Goal: Task Accomplishment & Management: Manage account settings

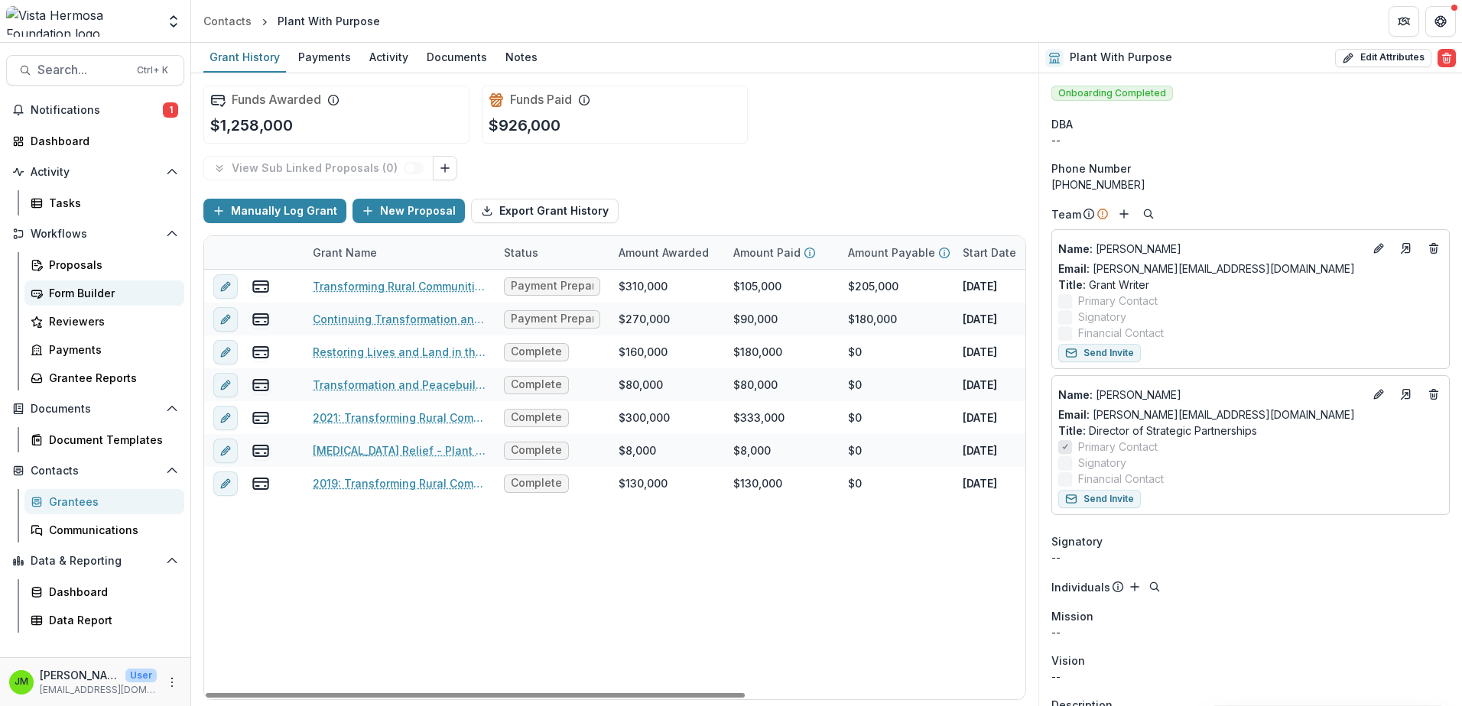
scroll to position [76, 0]
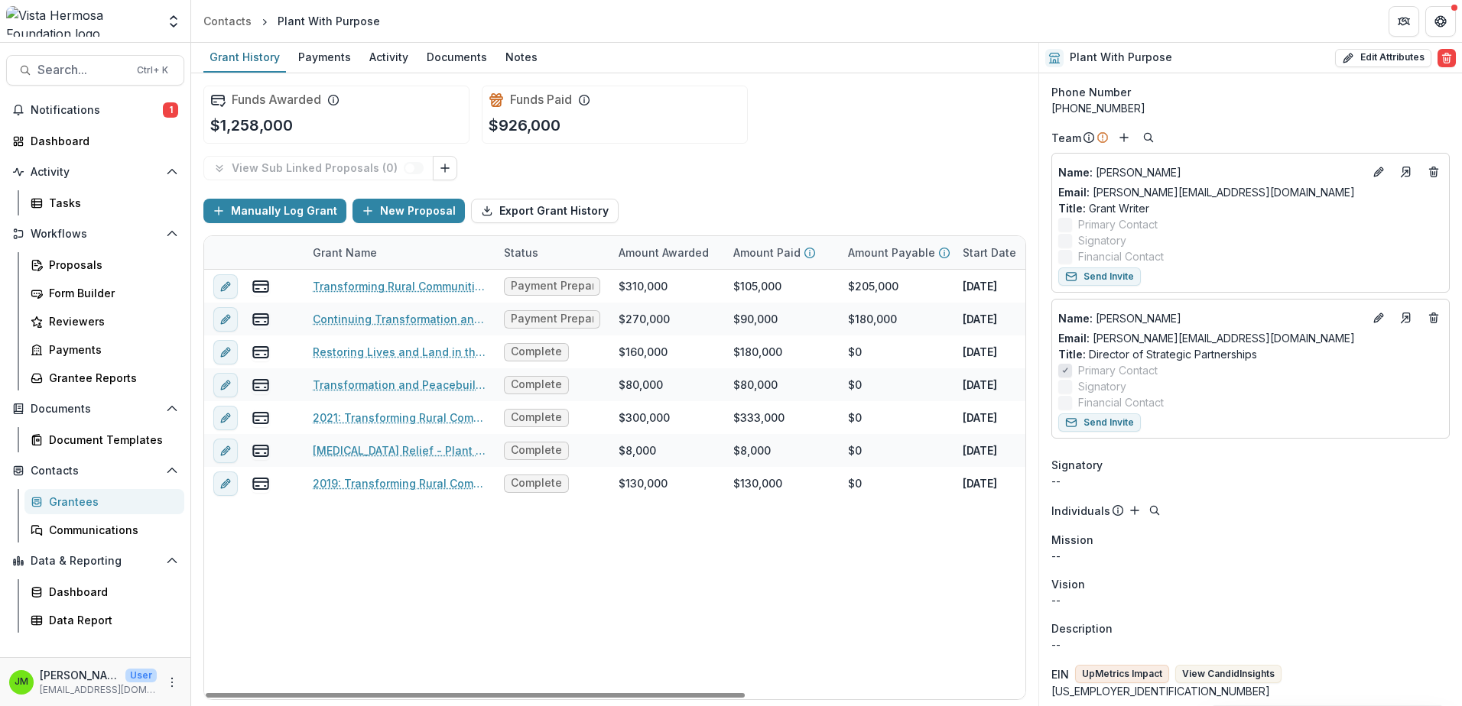
click at [415, 653] on div "Transforming Rural Communities in [GEOGRAPHIC_DATA] - Plant With Purpose Paymen…" at bounding box center [827, 485] width 1246 height 430
click at [644, 164] on div "View Sub Linked Proposals ( 0 )" at bounding box center [614, 168] width 823 height 24
click at [474, 54] on div "Documents" at bounding box center [456, 57] width 73 height 22
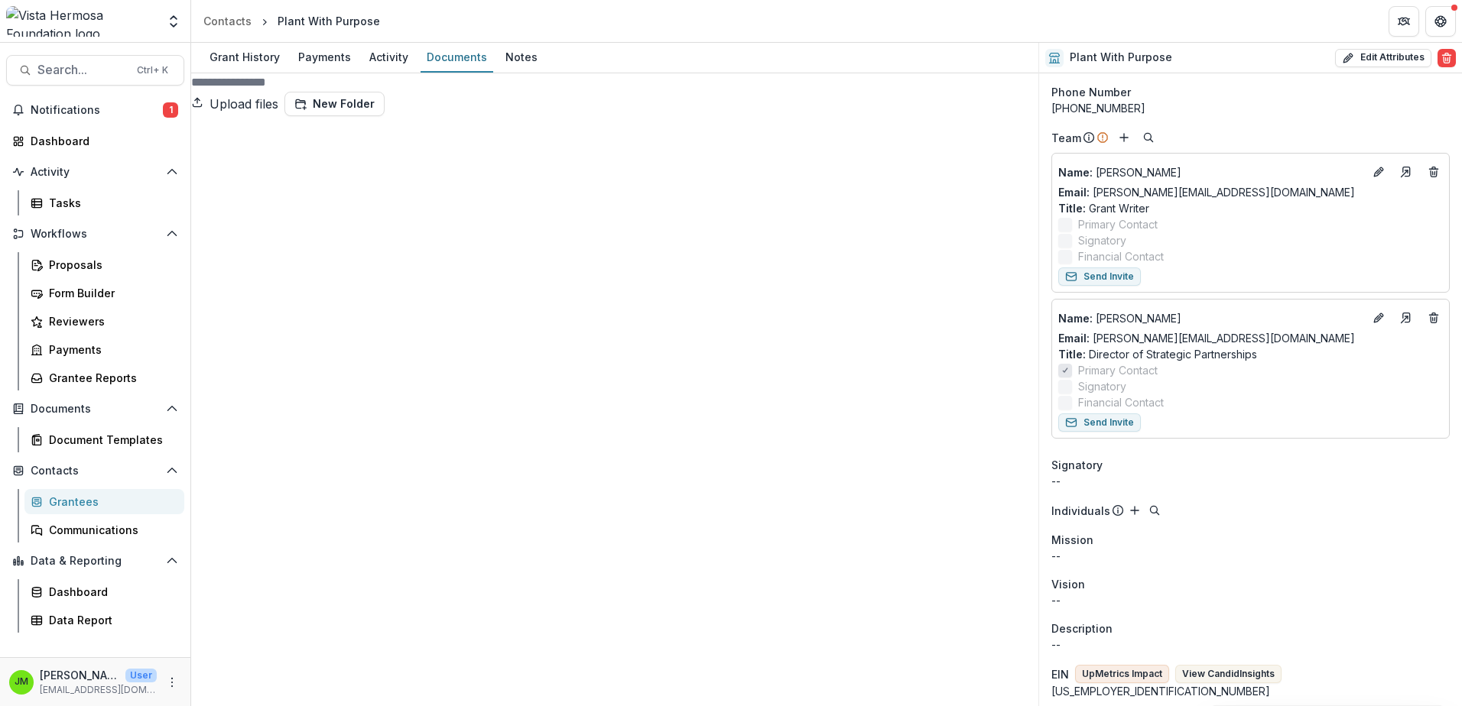
click at [278, 95] on button "Upload files" at bounding box center [234, 104] width 87 height 24
type input "**********"
click at [68, 147] on div "Dashboard" at bounding box center [101, 141] width 141 height 16
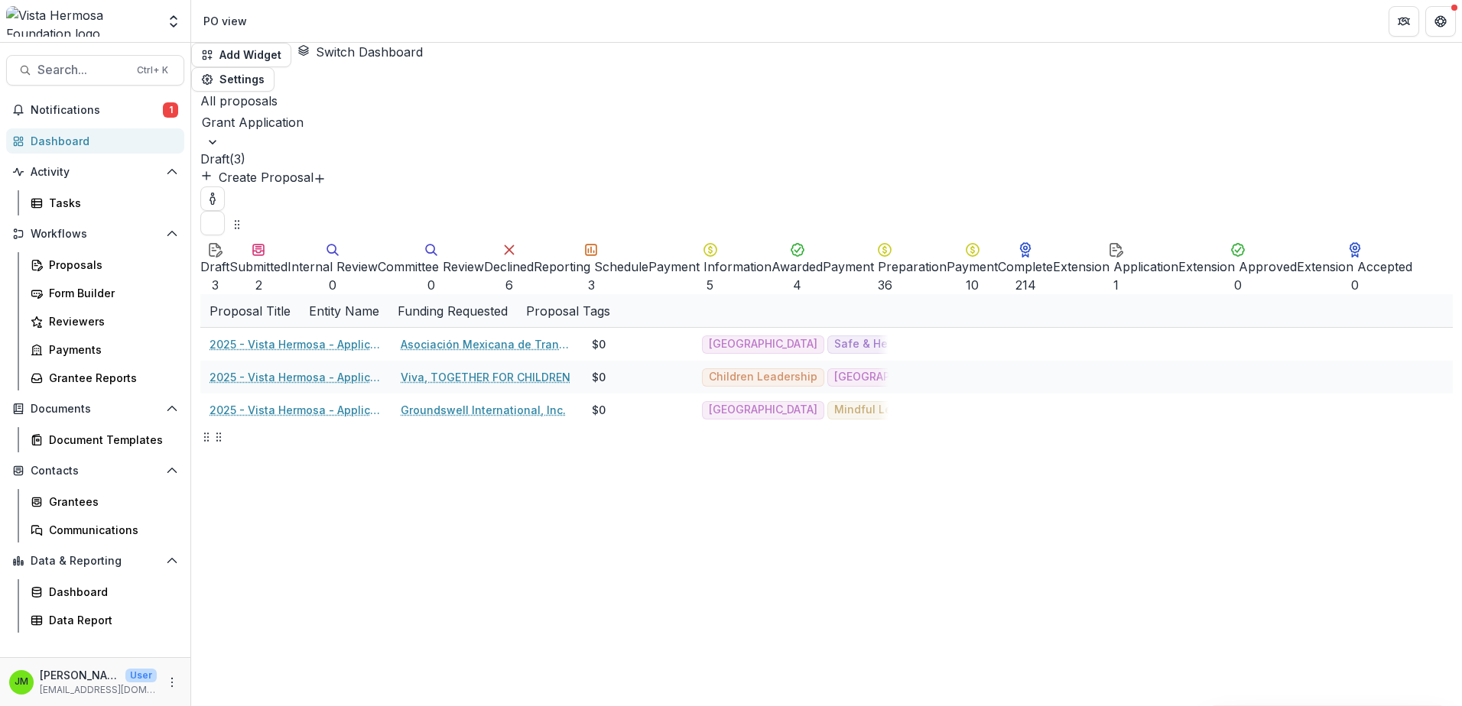
click at [287, 258] on div "Submitted" at bounding box center [258, 267] width 58 height 18
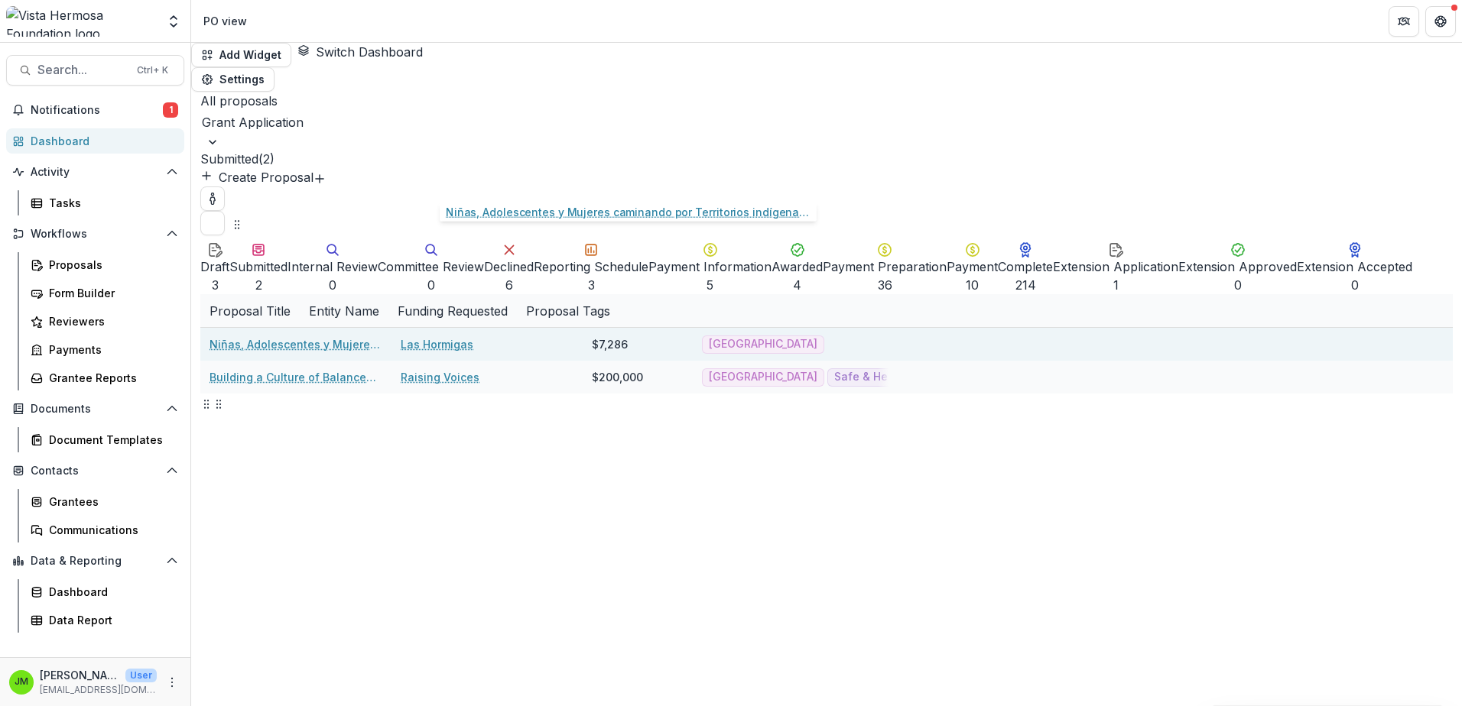
click at [382, 336] on link "Niñas, Adolescentes y Mujeres caminando por Territorios indígenas Lencas Libres…" at bounding box center [295, 344] width 173 height 16
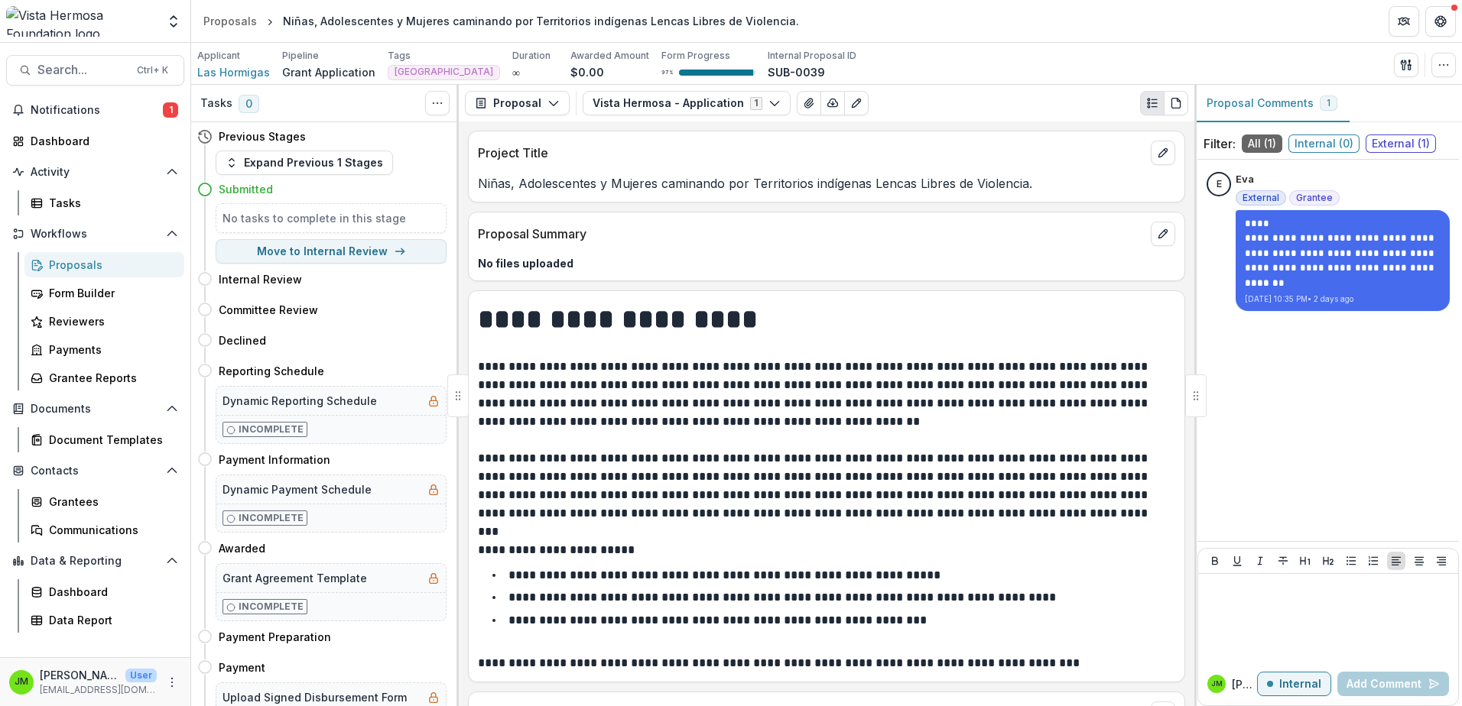
scroll to position [8464, 0]
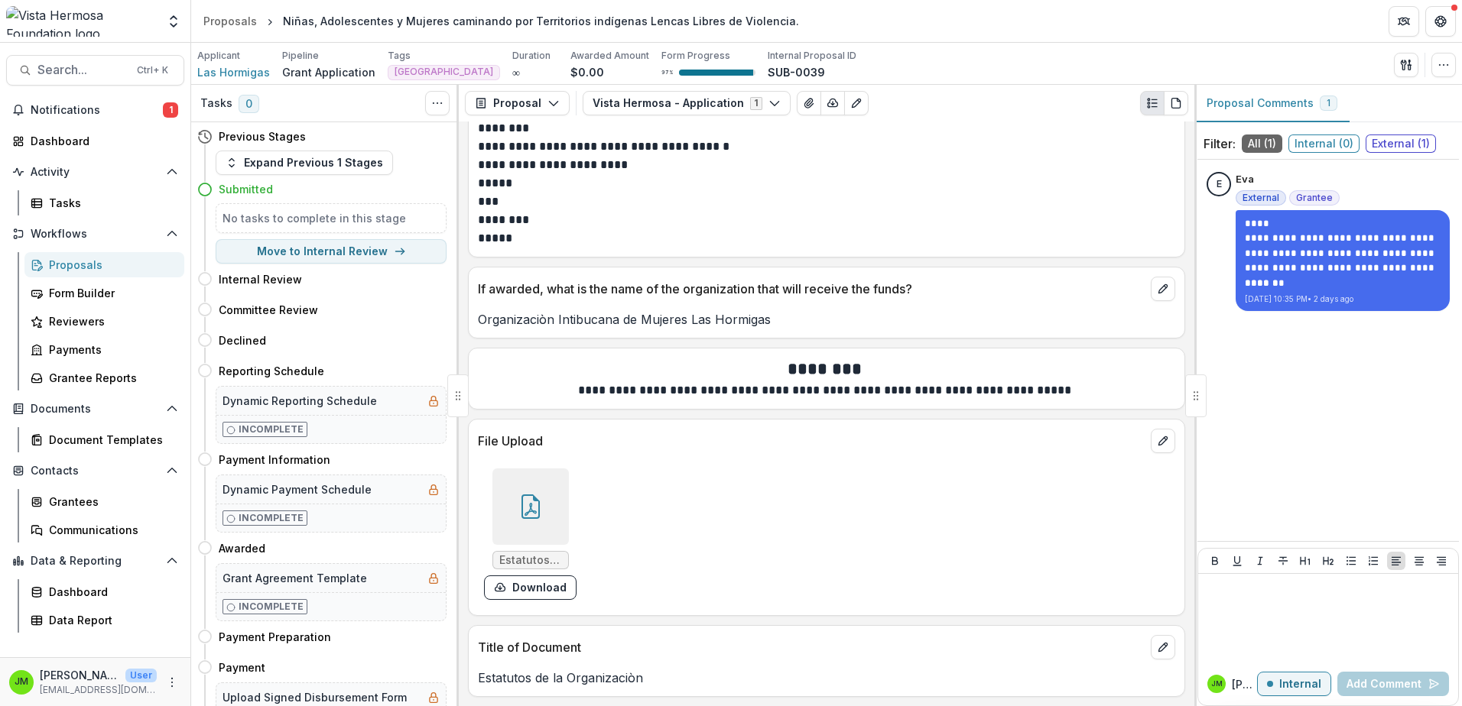
drag, startPoint x: 542, startPoint y: 202, endPoint x: 894, endPoint y: 628, distance: 552.8
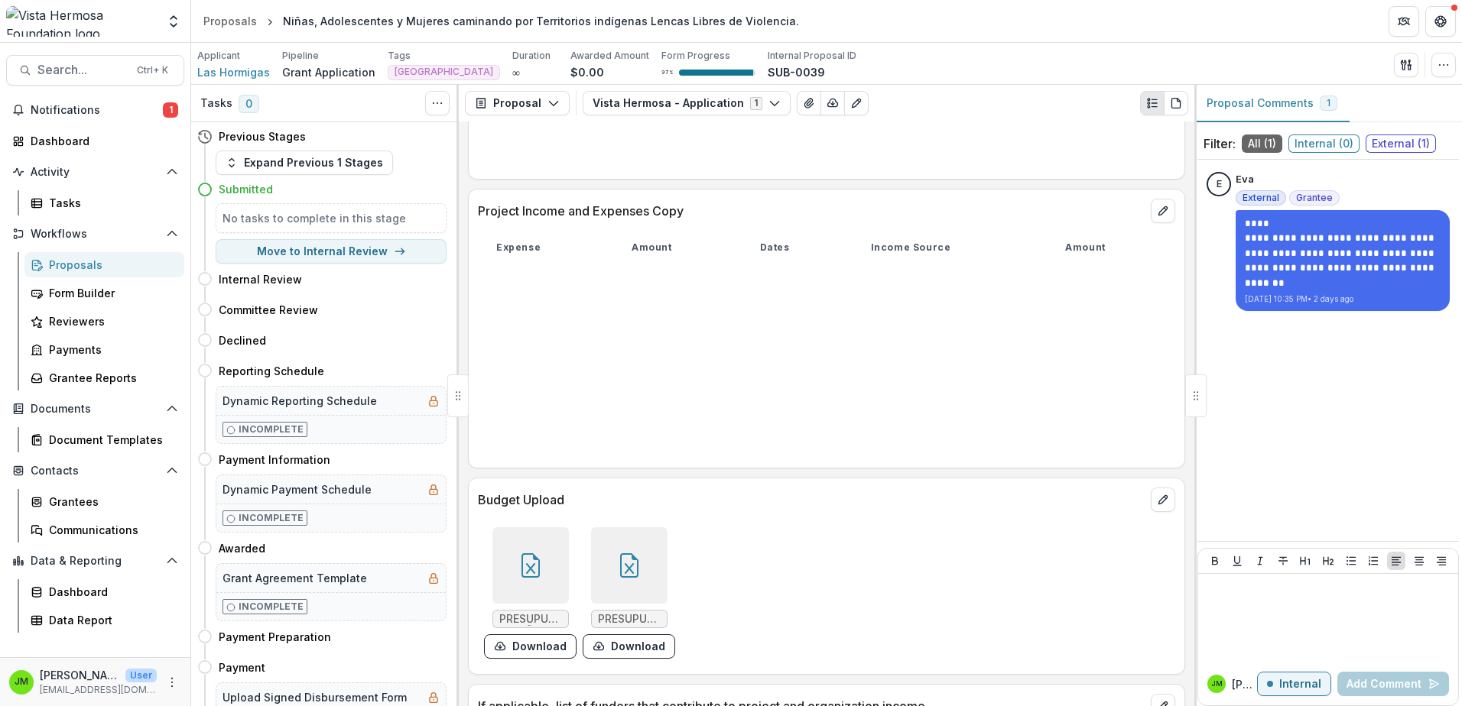
scroll to position [7852, 0]
click at [540, 572] on icon at bounding box center [530, 561] width 24 height 24
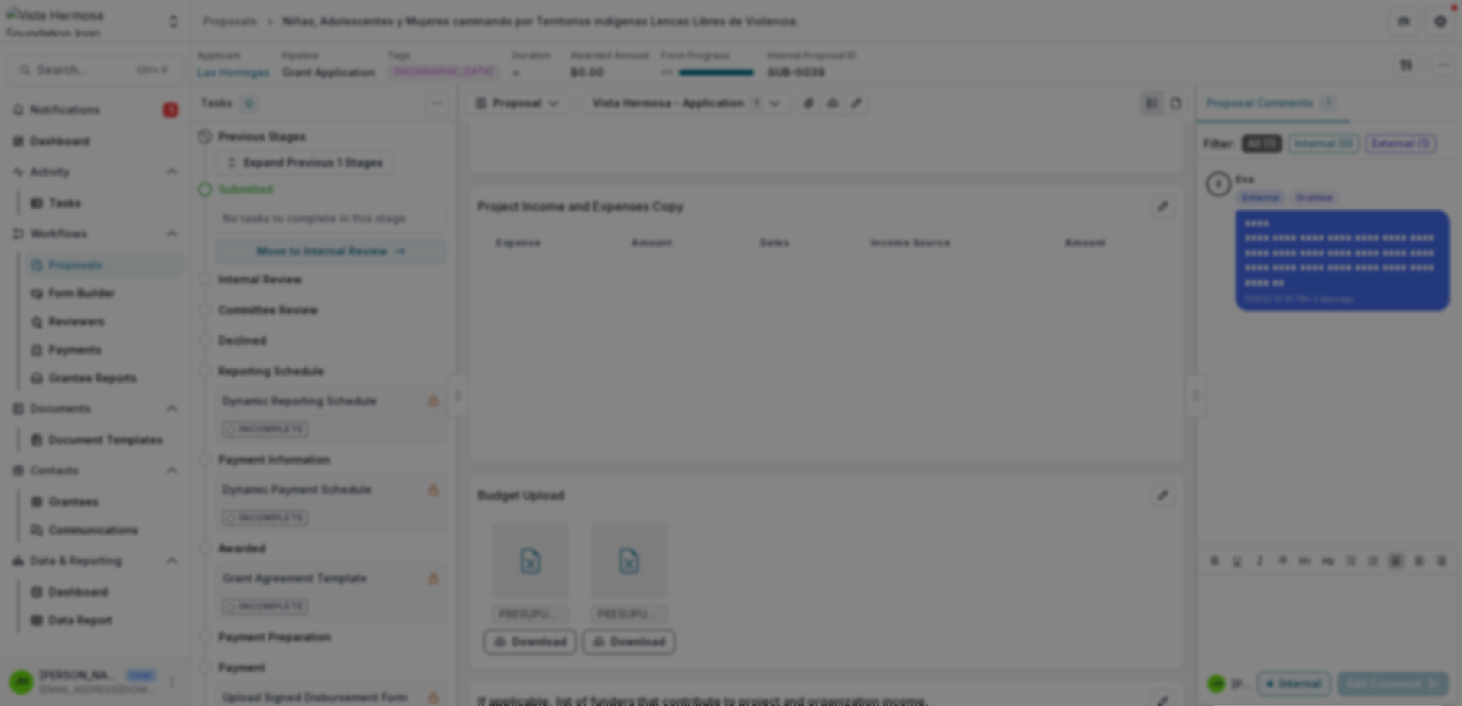
click at [12, 706] on icon "Close" at bounding box center [6, 717] width 12 height 12
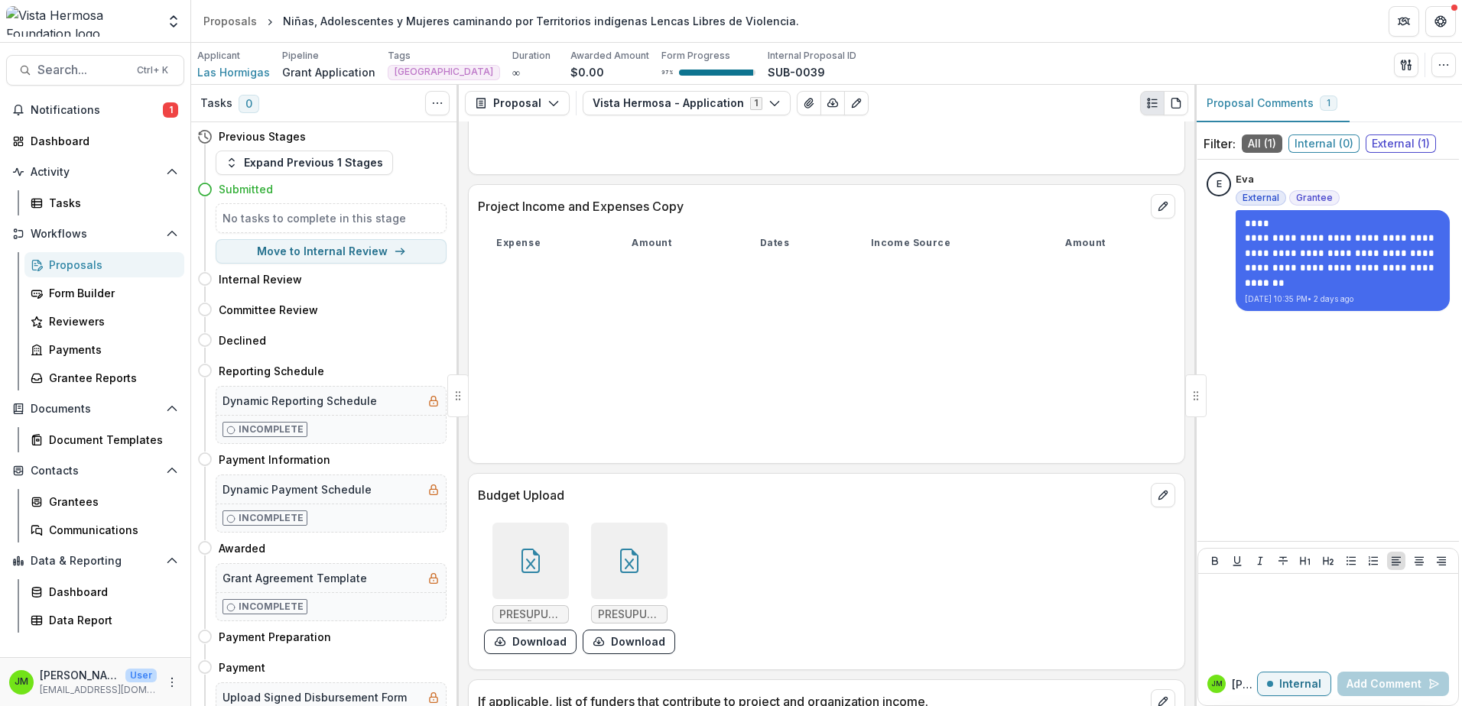
click at [619, 568] on icon at bounding box center [629, 561] width 24 height 24
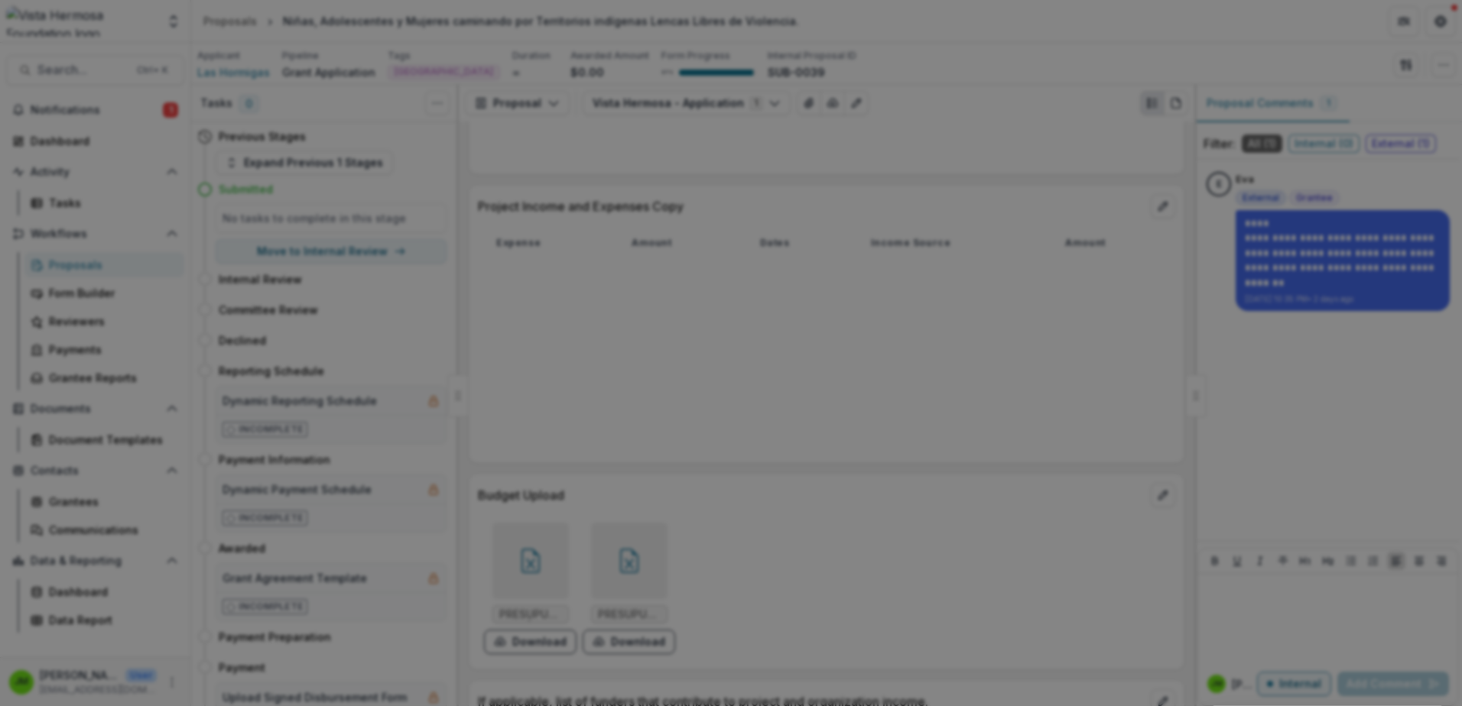
click at [12, 706] on icon "Close" at bounding box center [6, 717] width 12 height 12
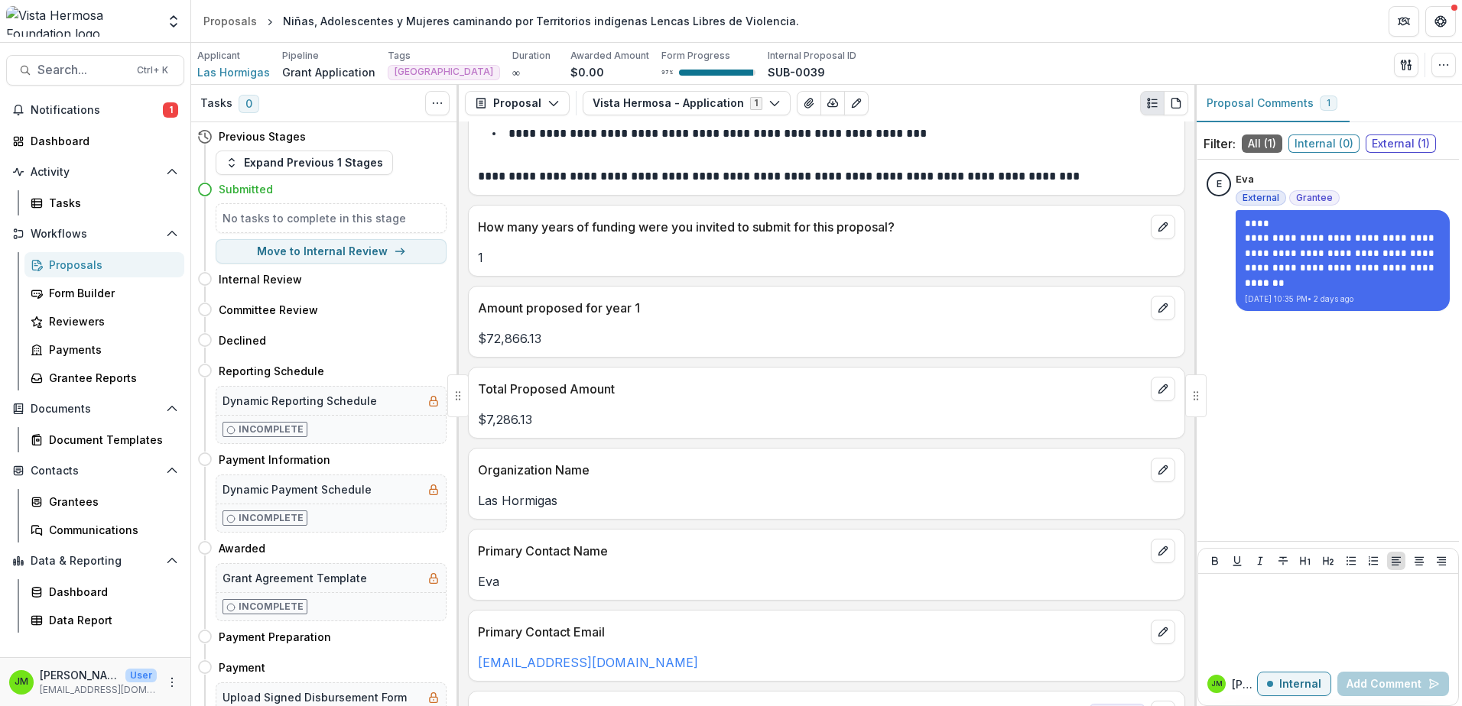
scroll to position [0, 0]
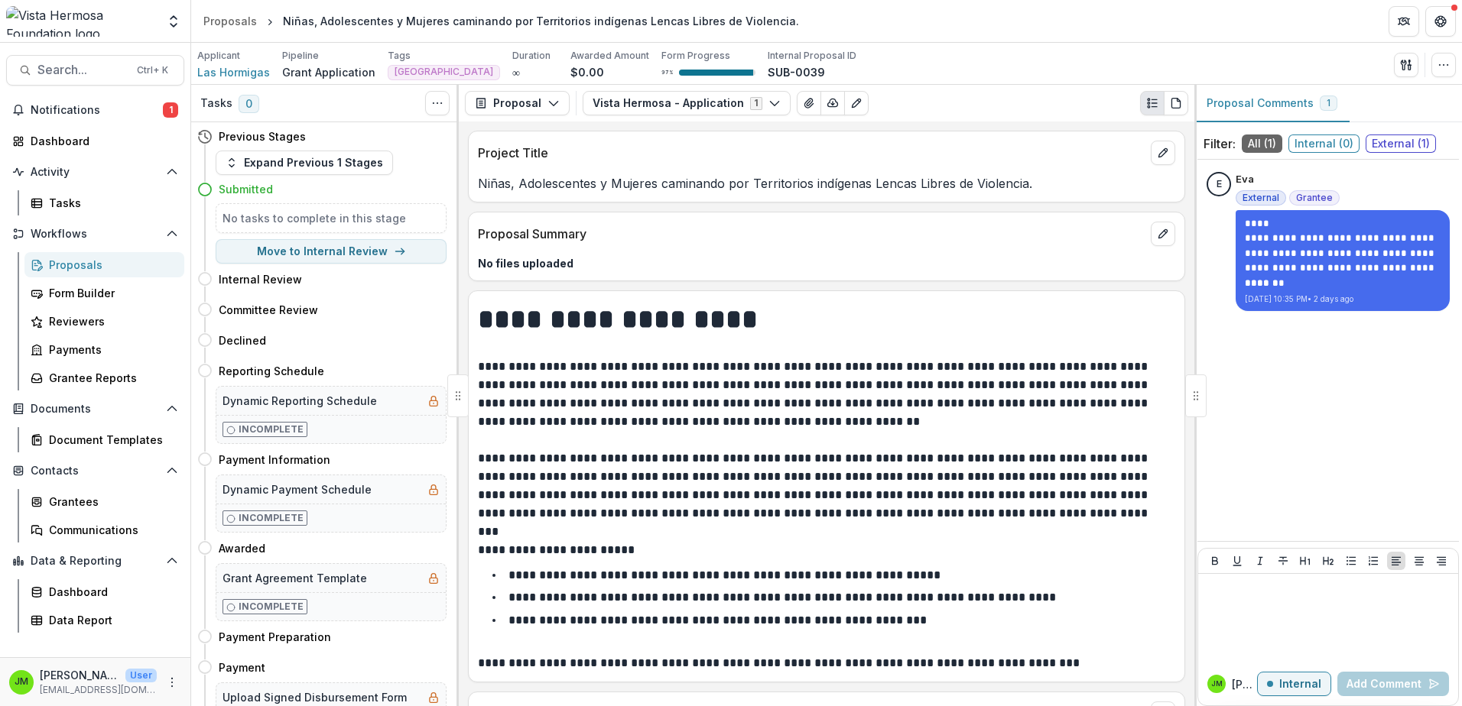
drag, startPoint x: 852, startPoint y: 527, endPoint x: 838, endPoint y: 282, distance: 245.0
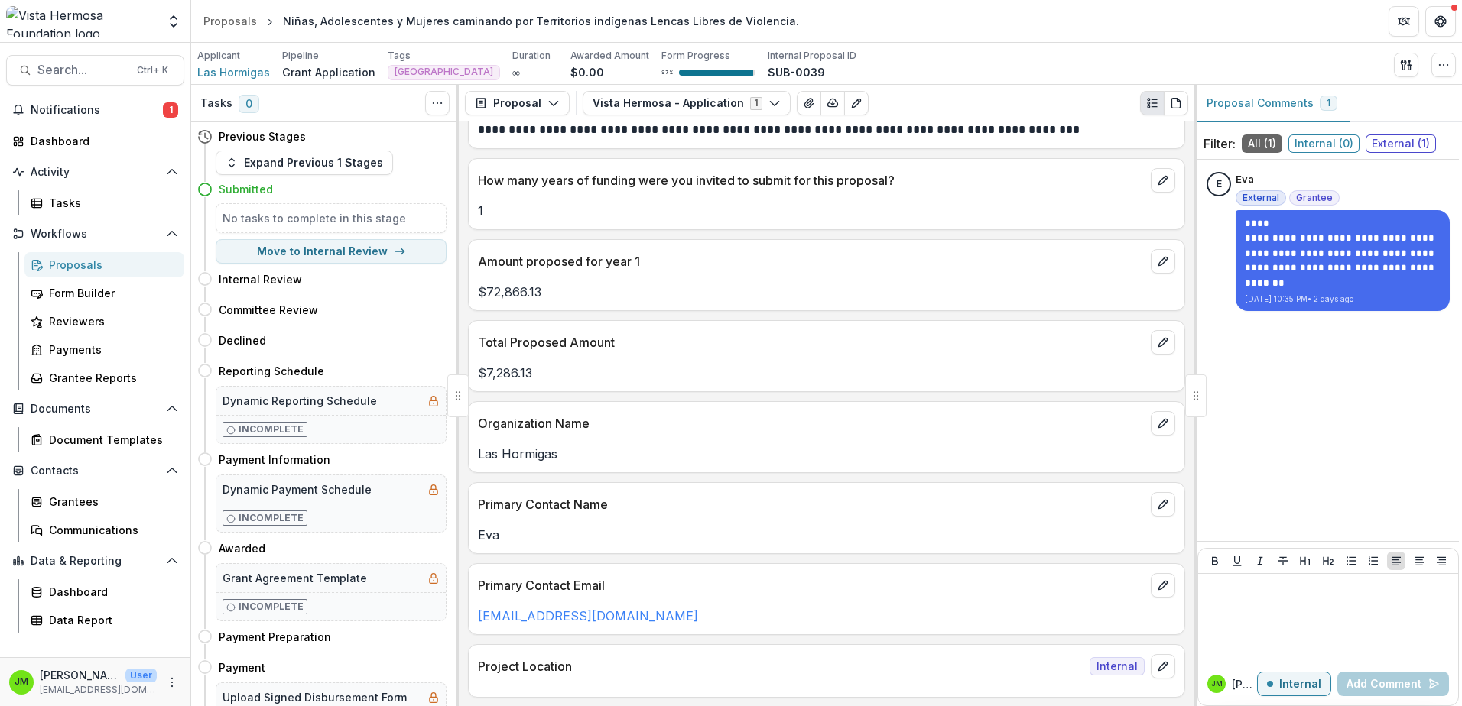
scroll to position [535, 0]
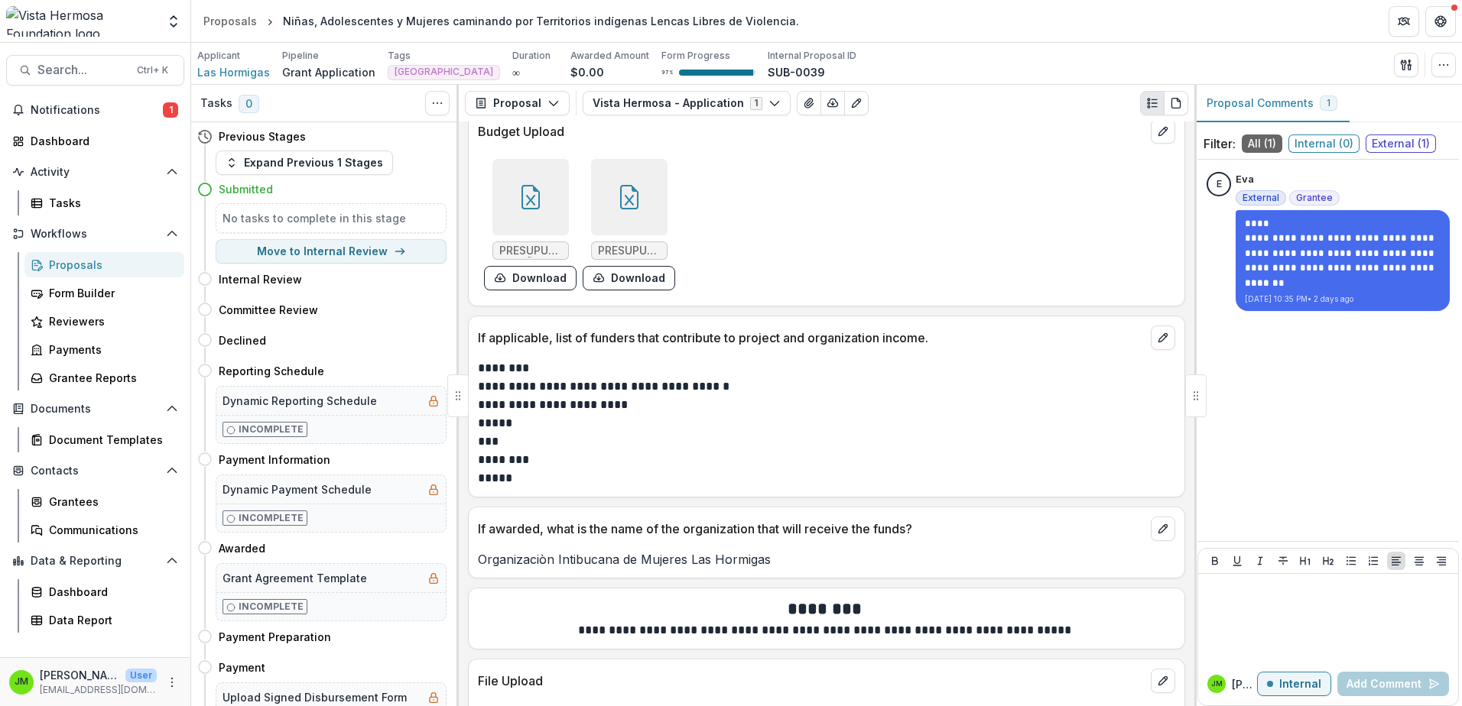
drag, startPoint x: 728, startPoint y: 436, endPoint x: 681, endPoint y: 655, distance: 223.5
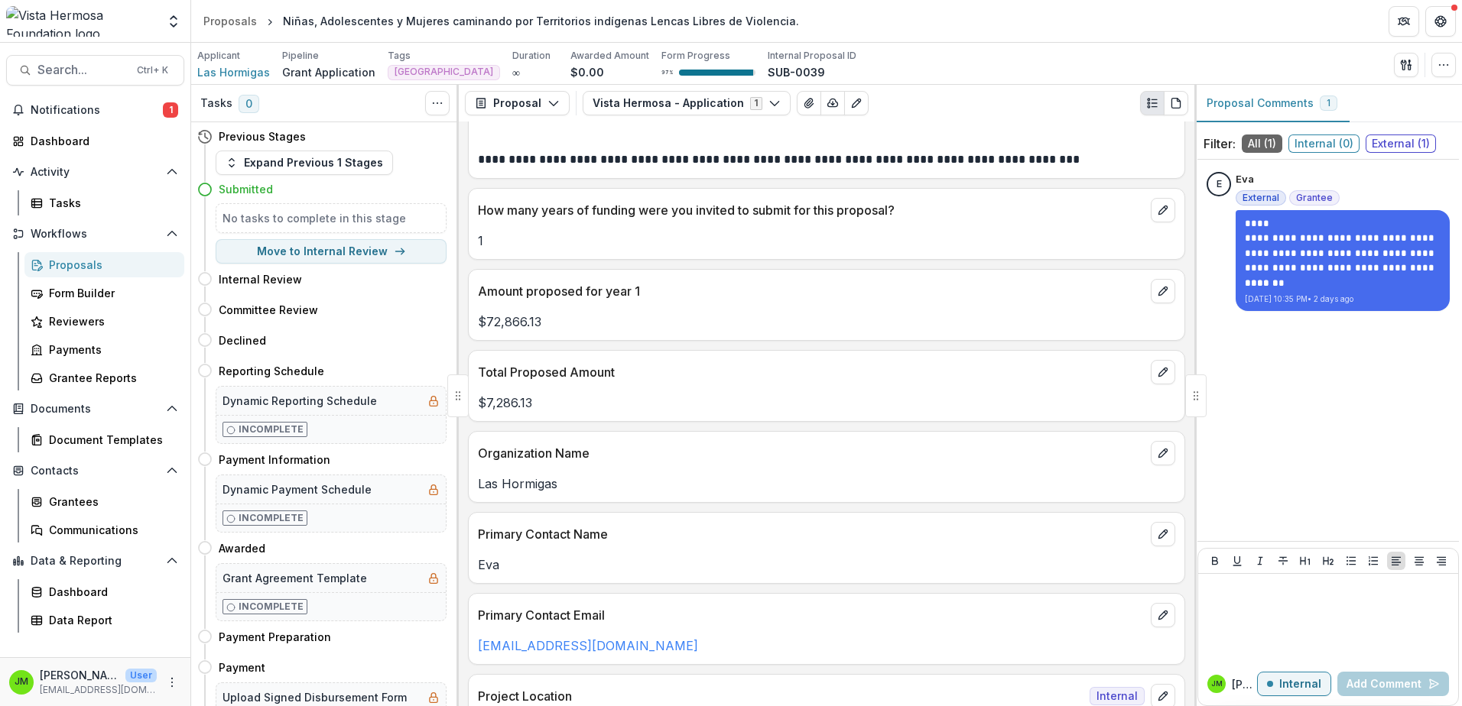
scroll to position [0, 0]
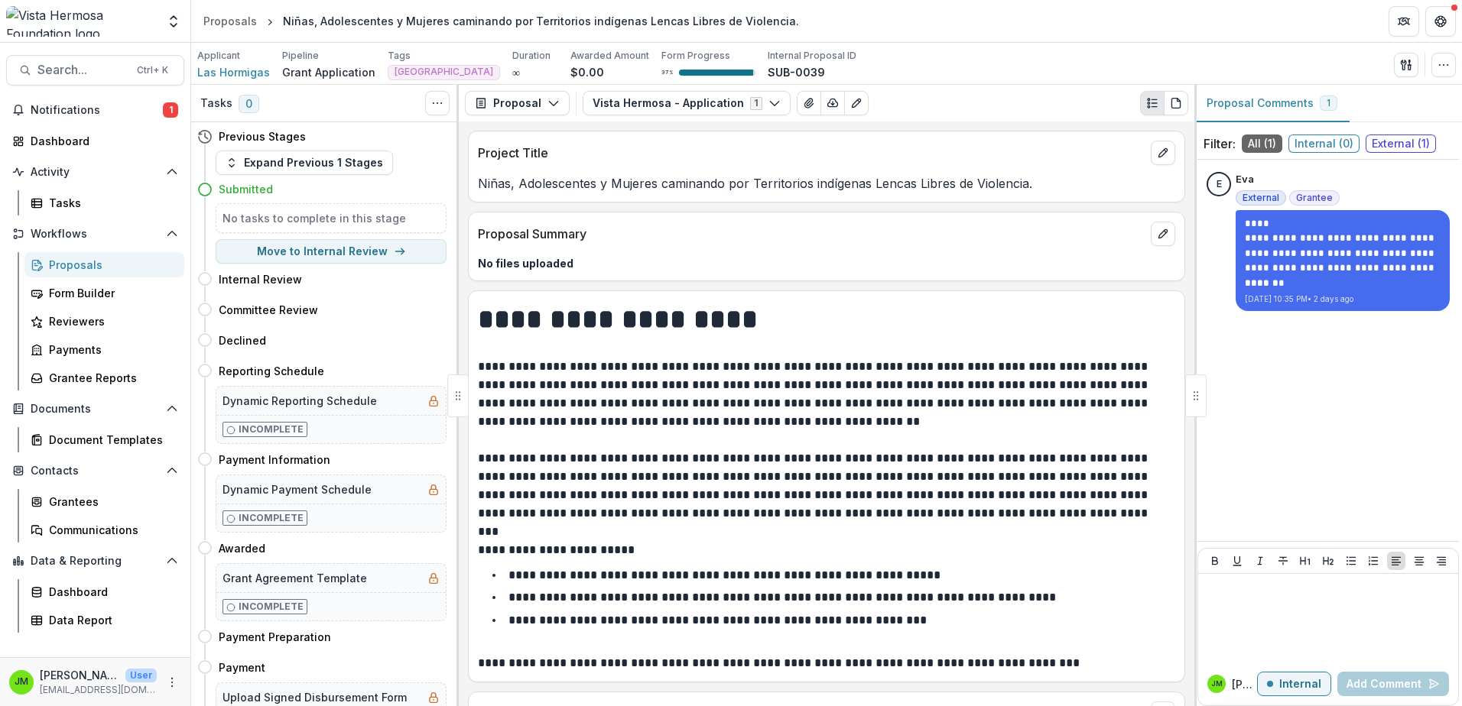
drag, startPoint x: 709, startPoint y: 585, endPoint x: 741, endPoint y: 287, distance: 299.1
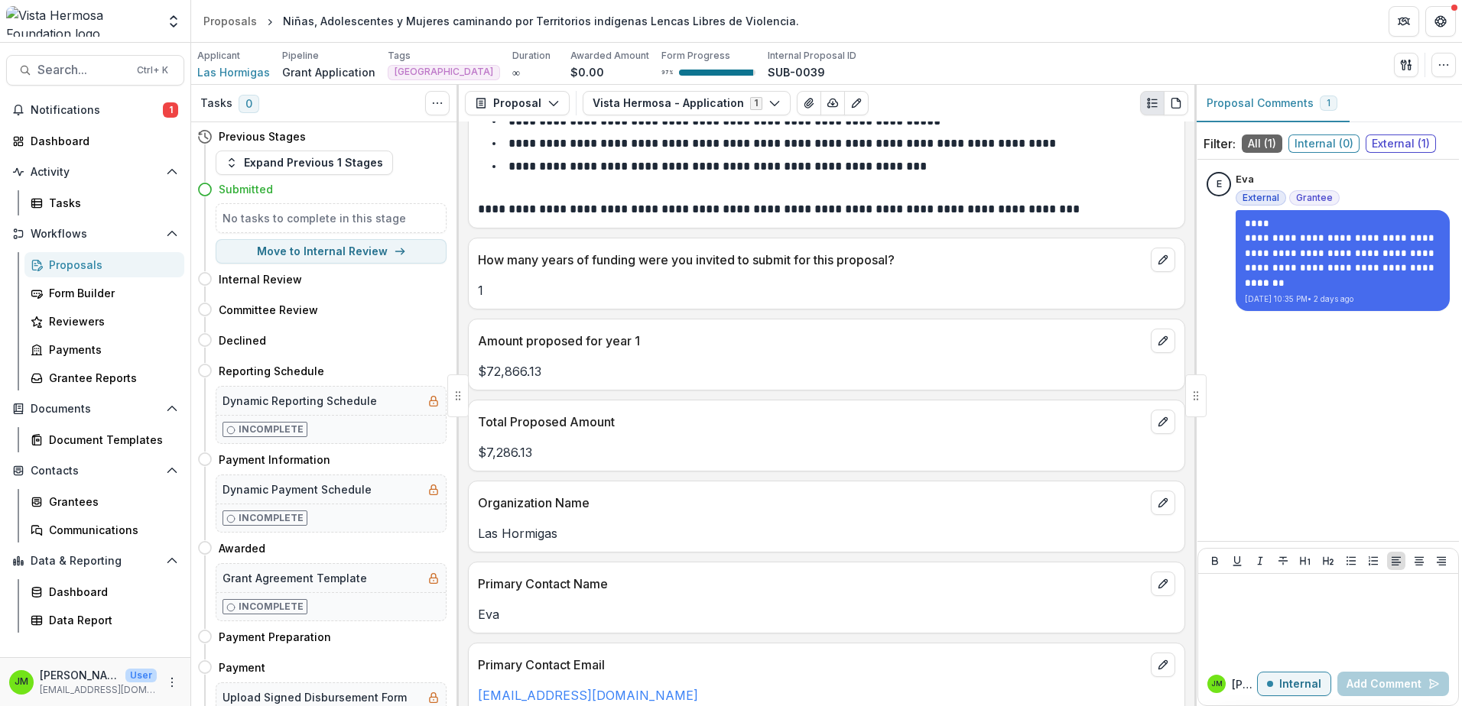
scroll to position [612, 0]
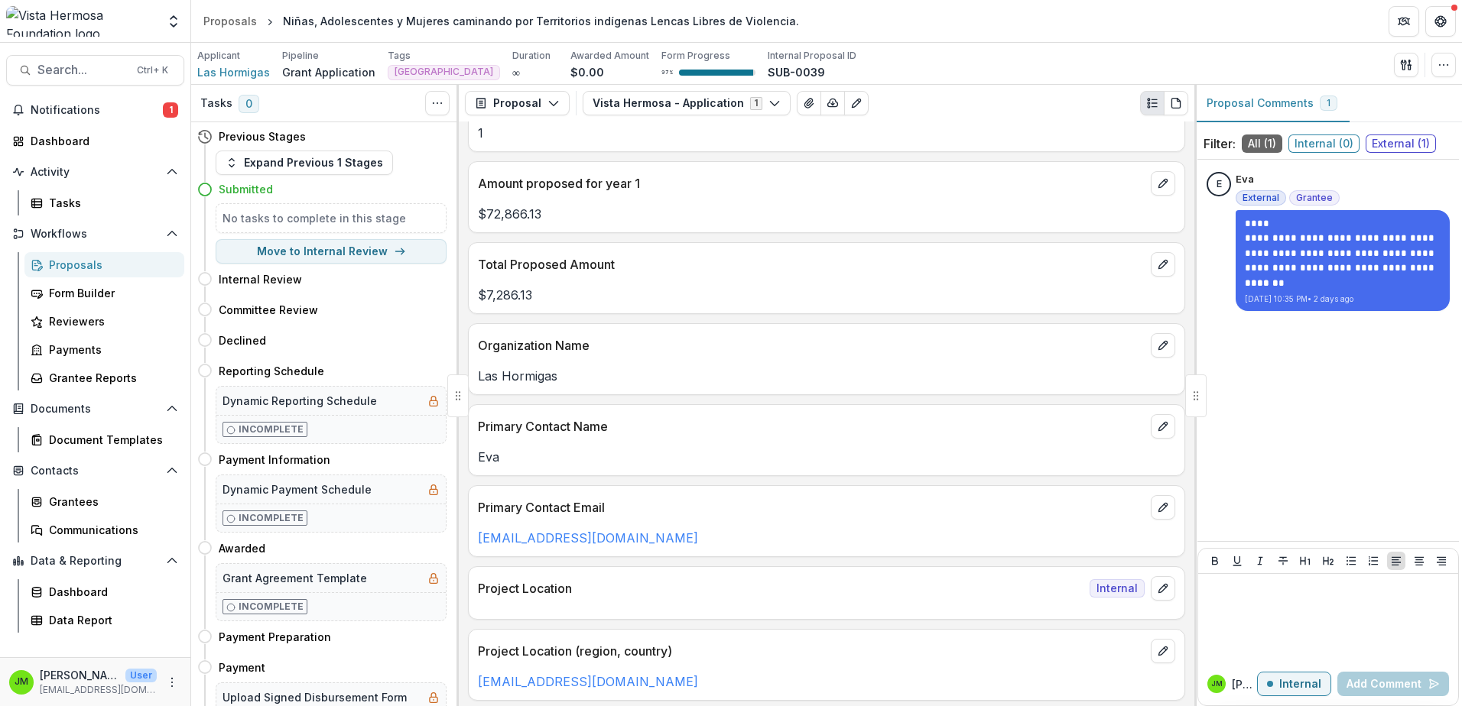
click at [76, 258] on div "Proposals" at bounding box center [110, 265] width 123 height 16
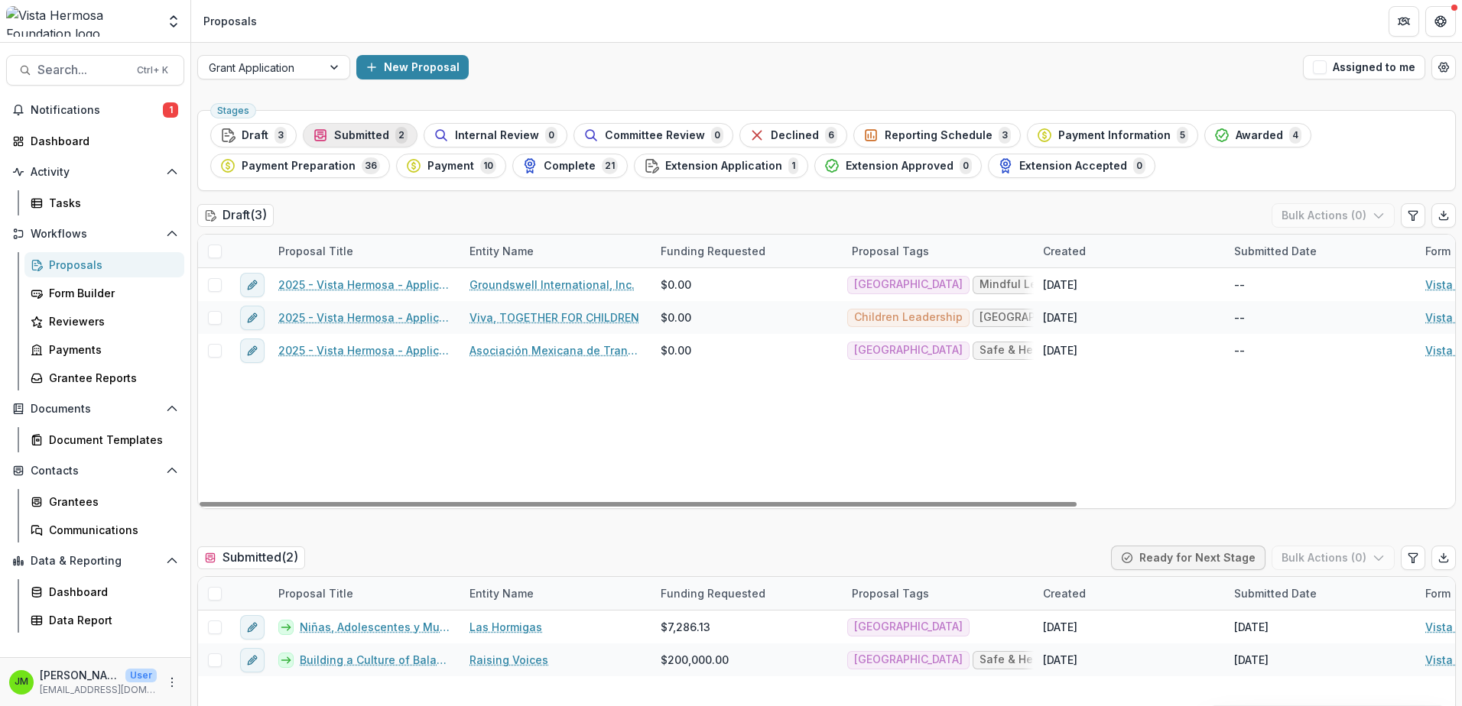
click at [372, 132] on span "Submitted" at bounding box center [361, 135] width 55 height 13
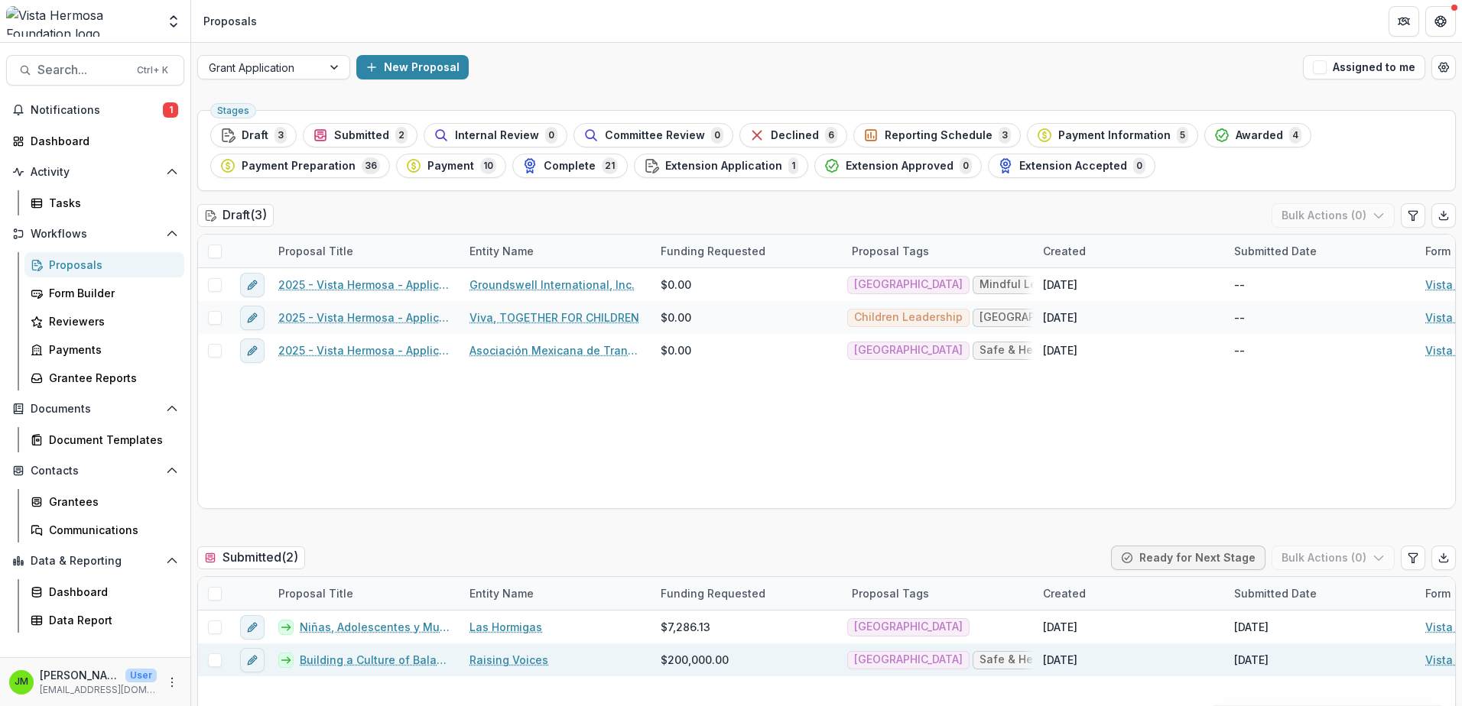
click at [403, 661] on link "Building a Culture of Balanced Power: [PERSON_NAME]! Together in [GEOGRAPHIC_DA…" at bounding box center [375, 660] width 151 height 16
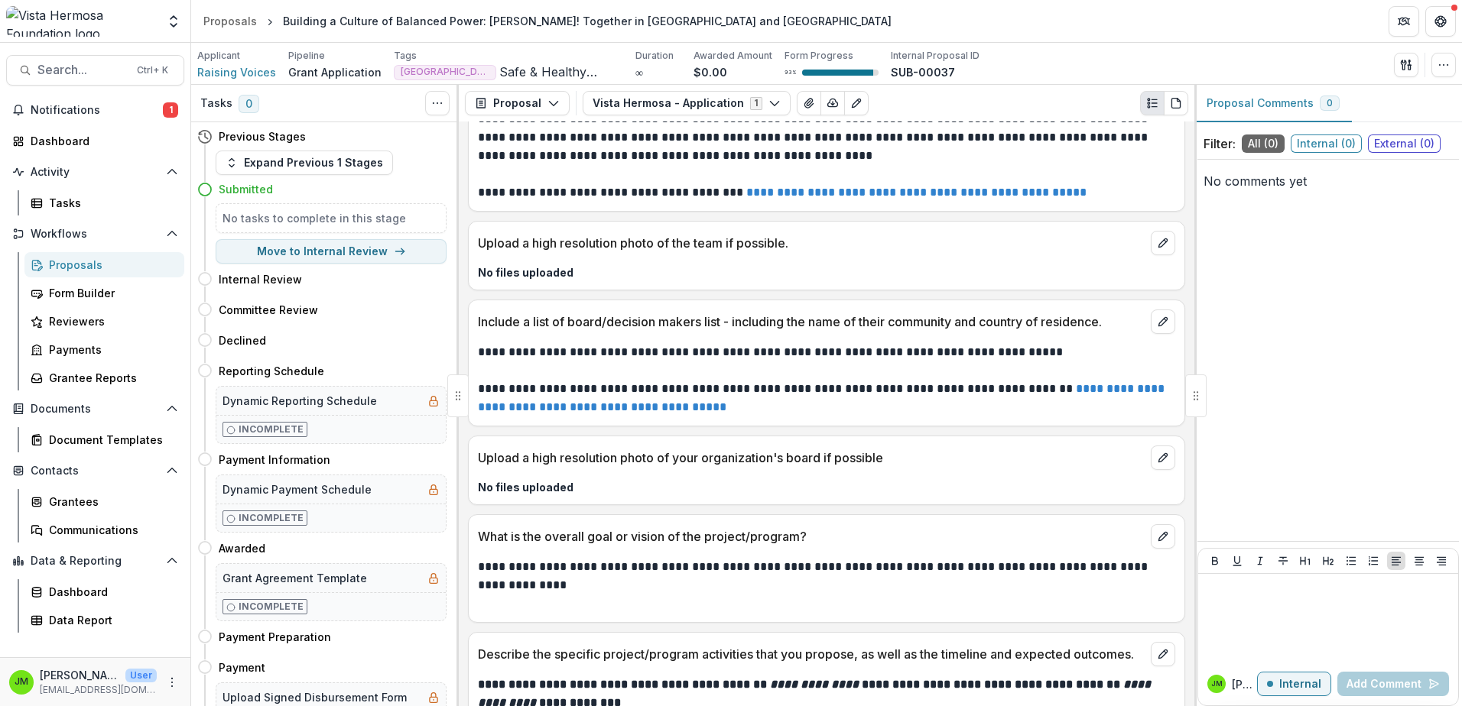
scroll to position [7109, 0]
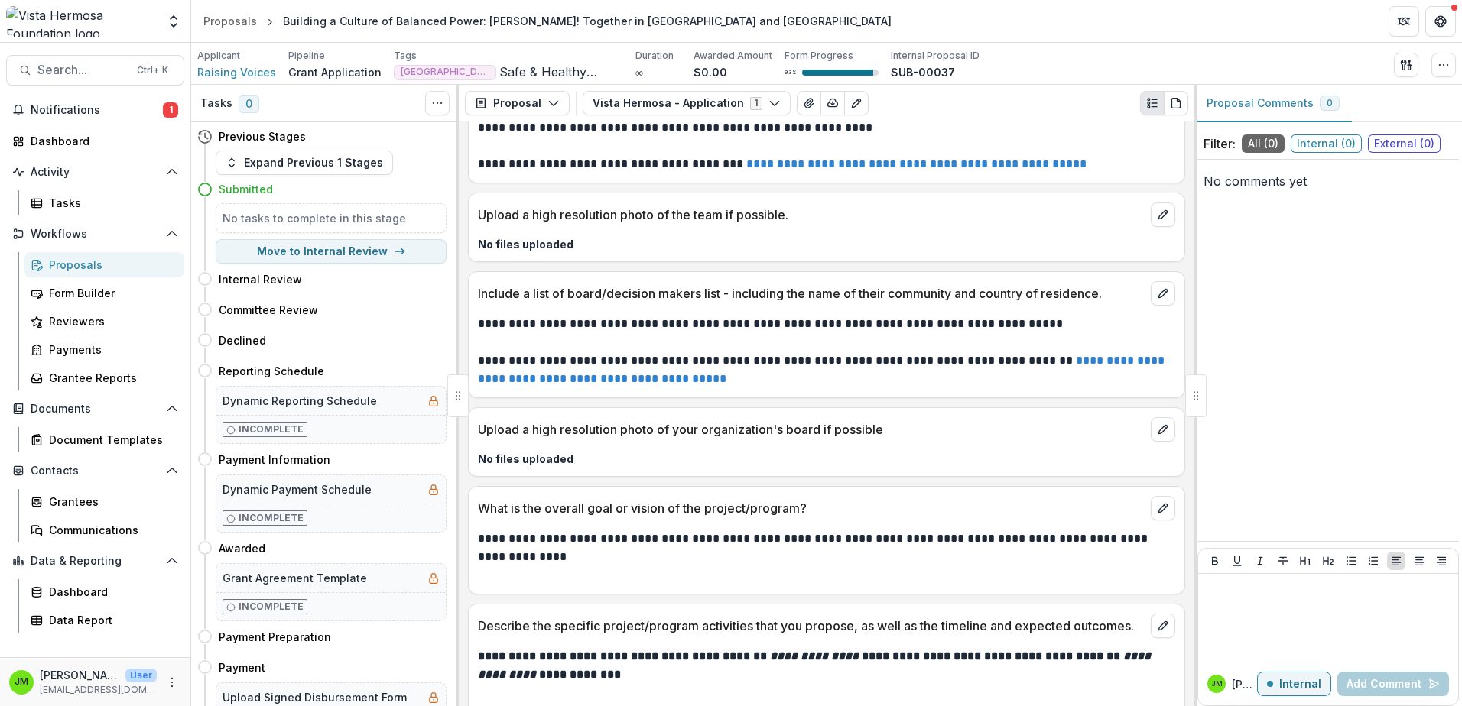
drag, startPoint x: 957, startPoint y: 106, endPoint x: 809, endPoint y: 89, distance: 149.3
click at [957, 106] on div "Vista Hermosa - Application 1 Forms (1) Vista Hermosa - Application Configure f…" at bounding box center [884, 103] width 605 height 24
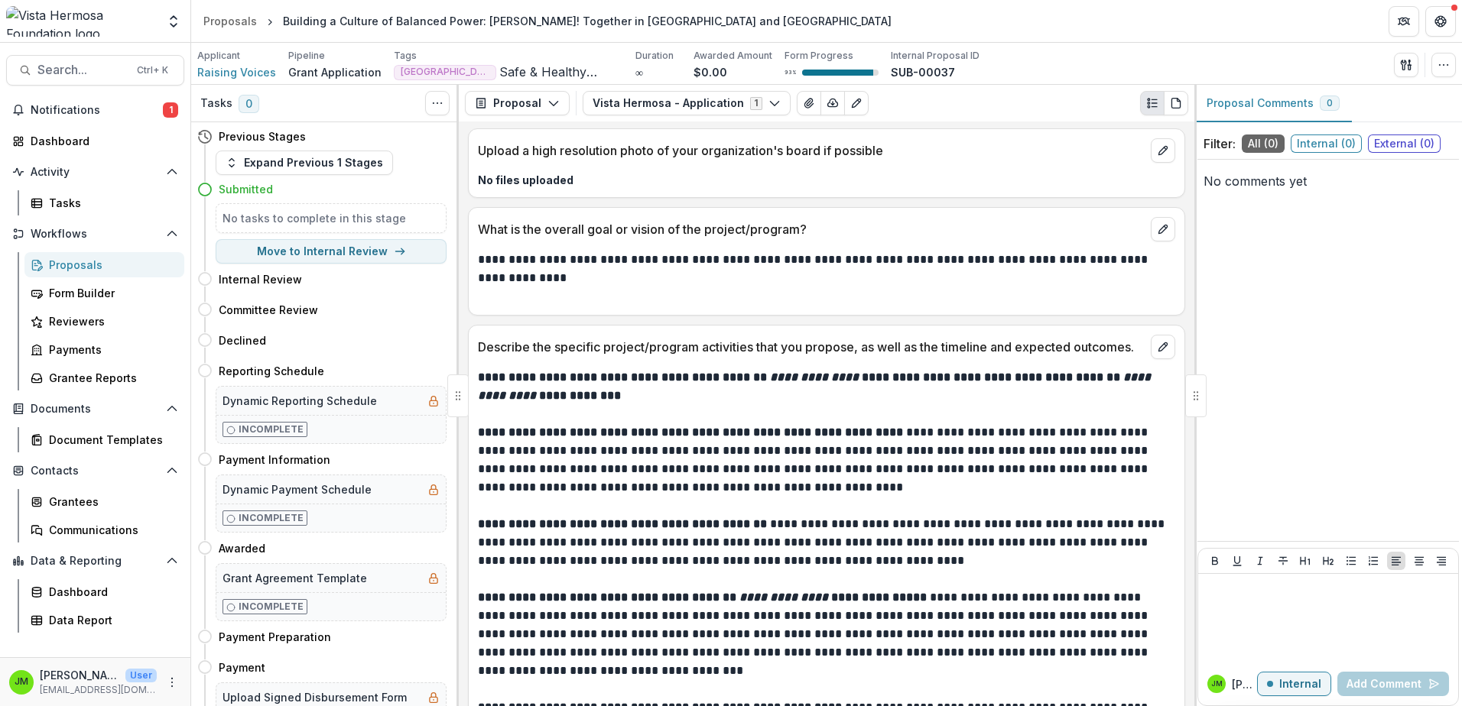
scroll to position [7415, 0]
